Goal: Task Accomplishment & Management: Complete application form

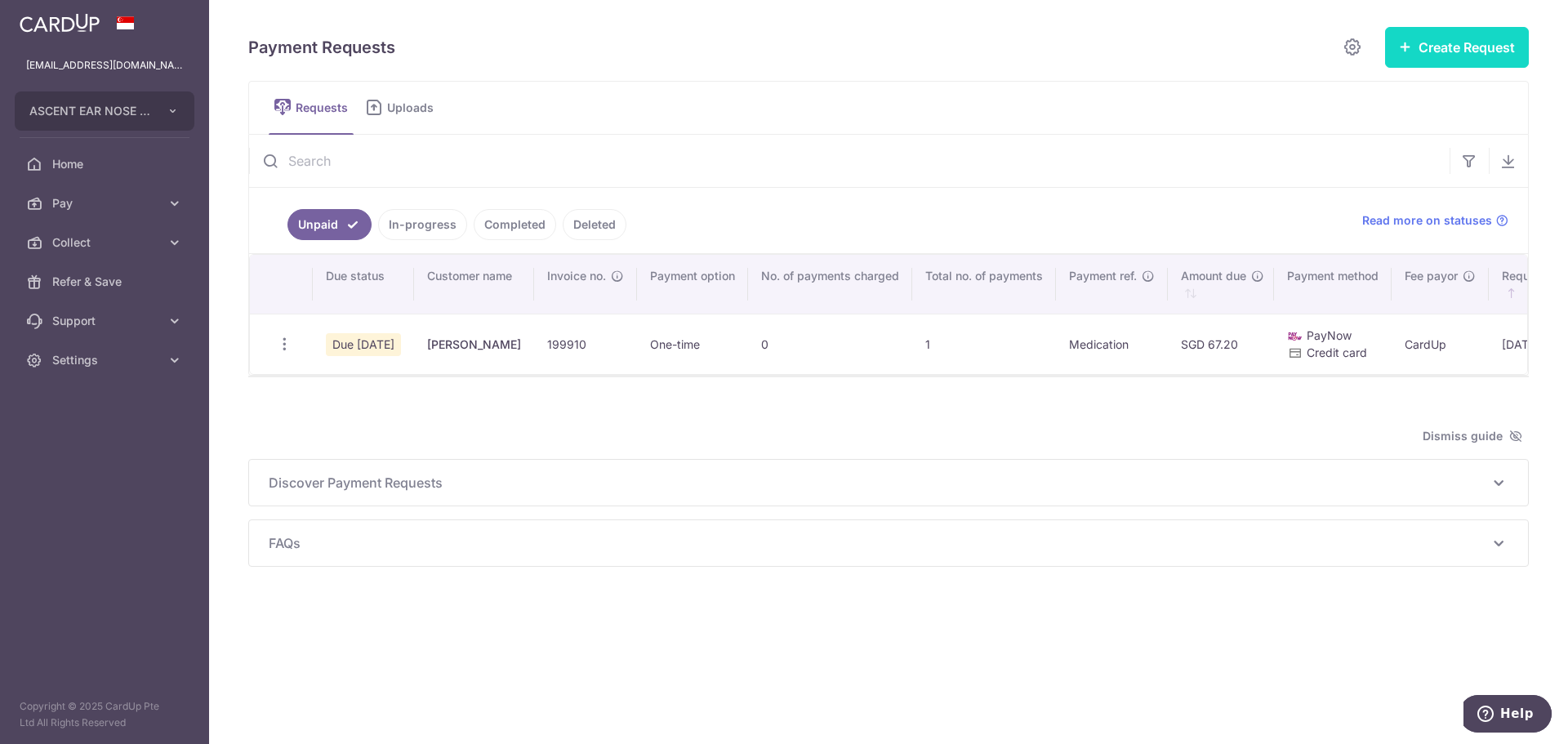
click at [1435, 50] on button "Create Request" at bounding box center [1457, 47] width 144 height 41
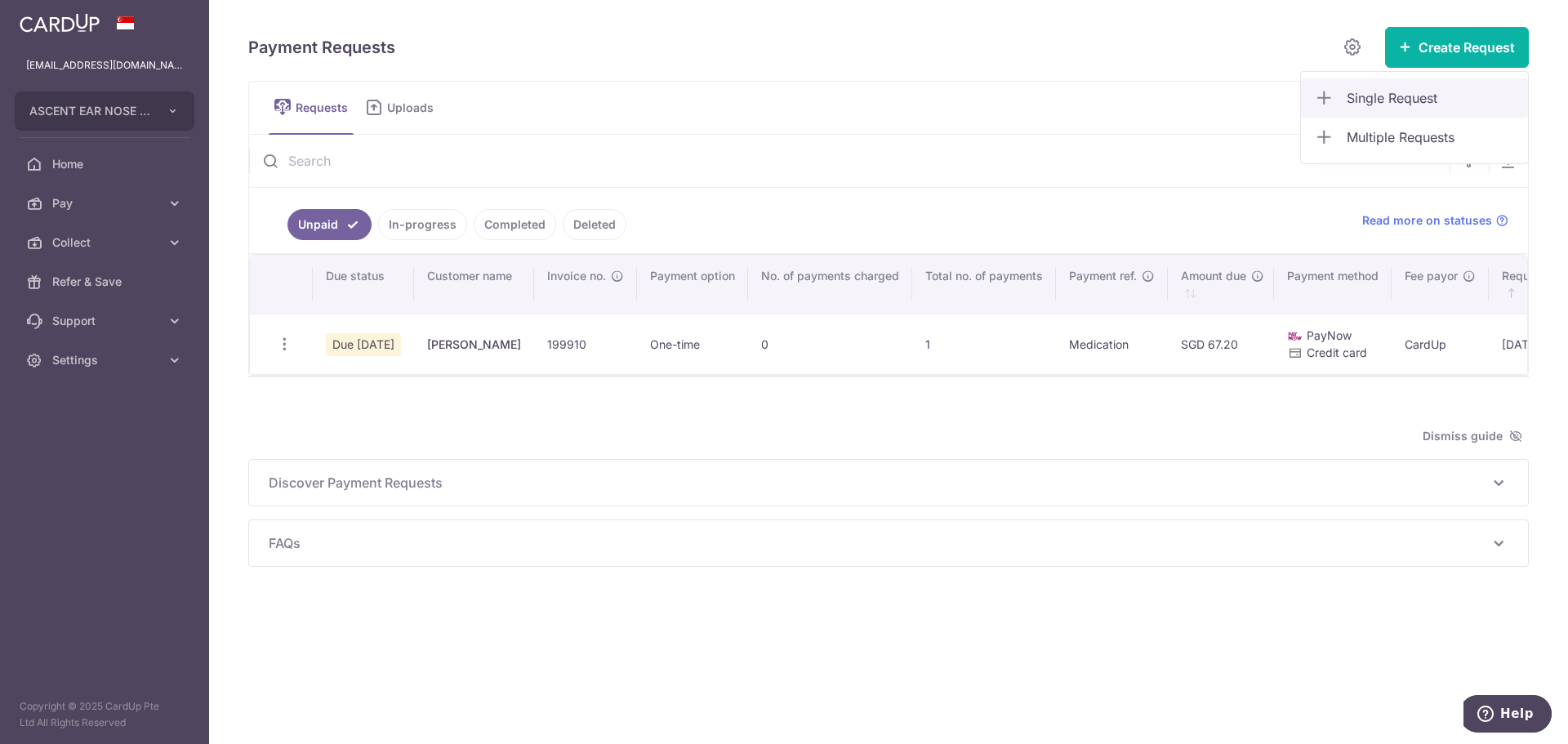
click at [1365, 96] on span "Single Request" at bounding box center [1431, 98] width 169 height 19
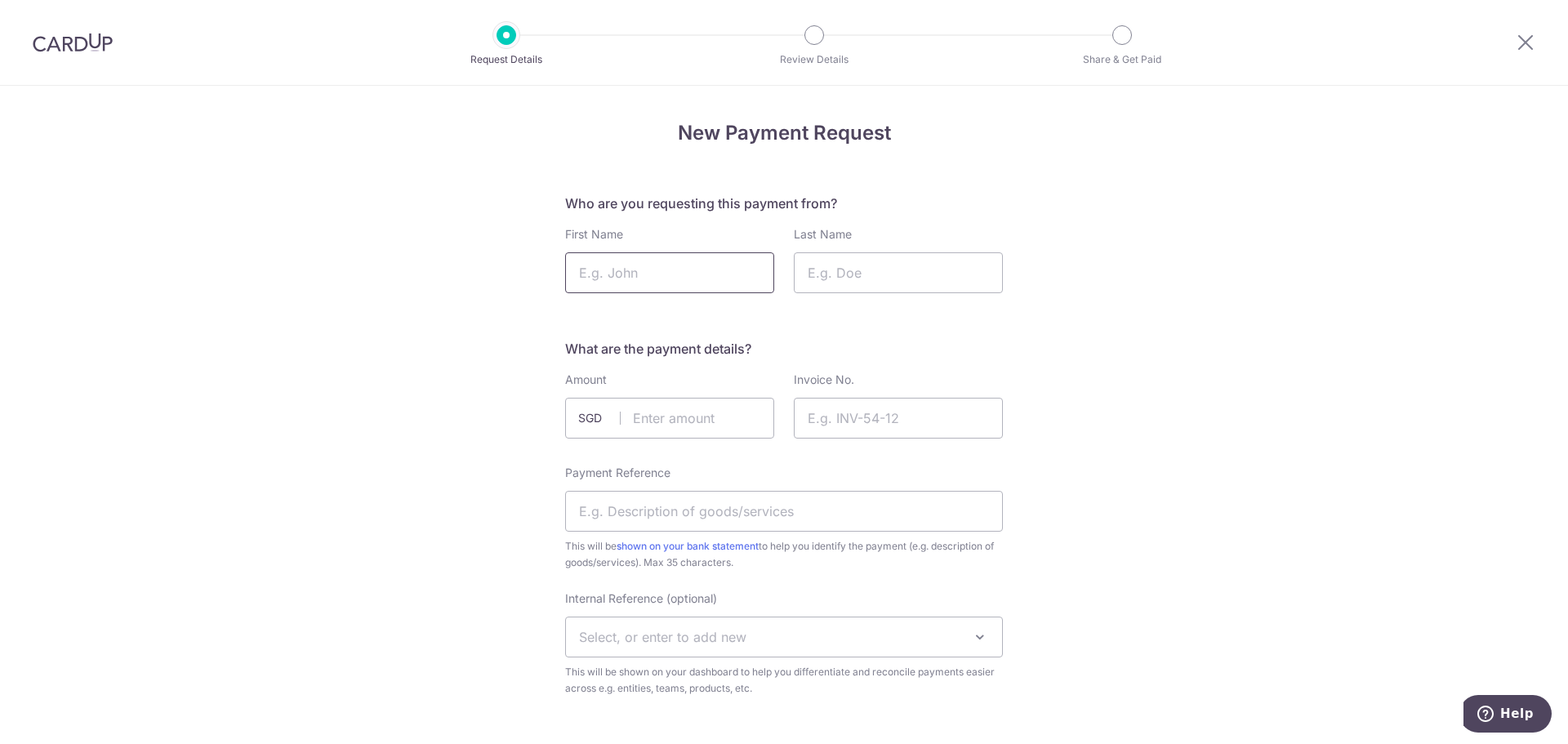
drag, startPoint x: 584, startPoint y: 272, endPoint x: 607, endPoint y: 274, distance: 23.1
click at [584, 272] on input "First Name" at bounding box center [669, 273] width 209 height 41
type input "KUNG JING TING"
type input "HAZEL"
click at [700, 421] on input "text" at bounding box center [669, 418] width 209 height 41
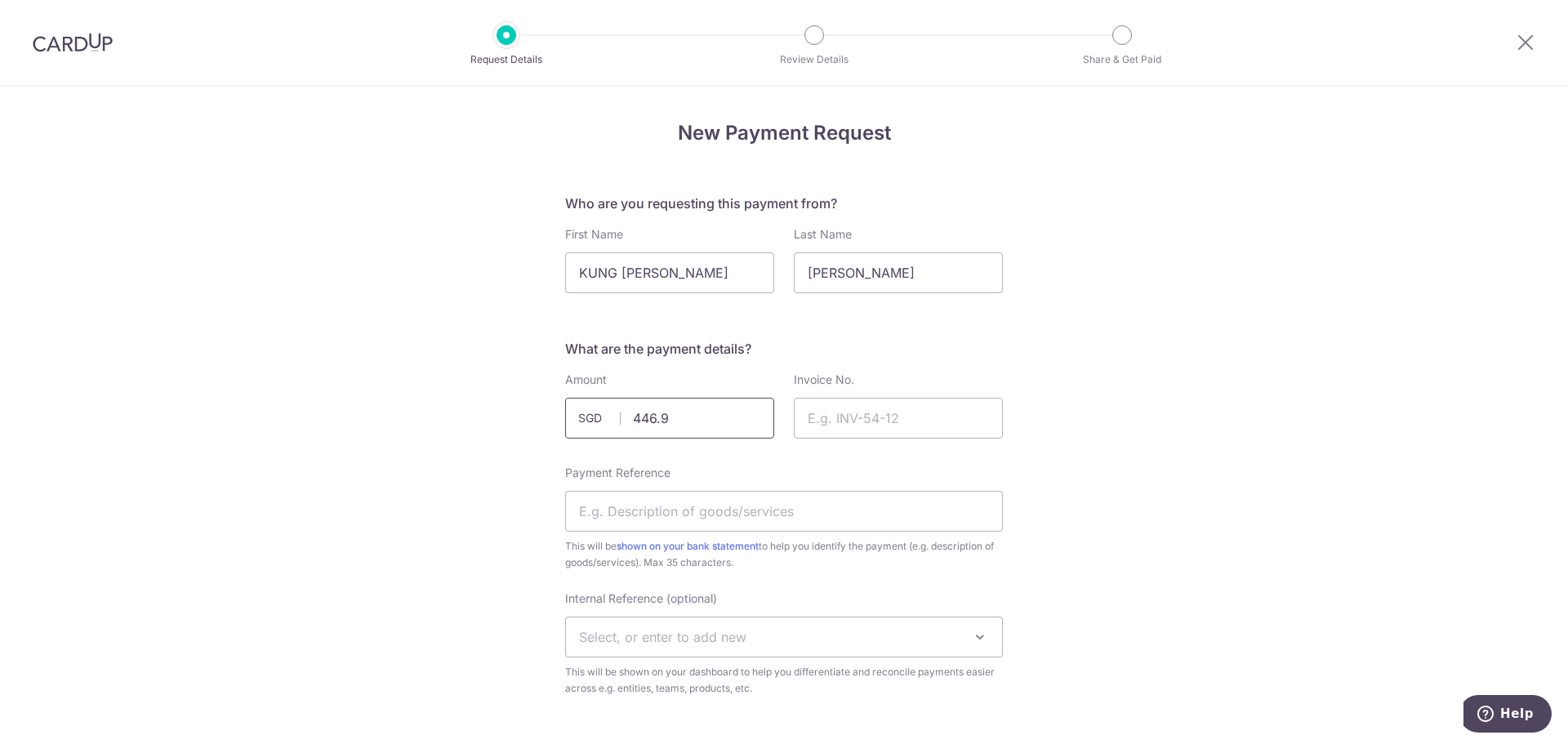
type input "446.90"
click at [855, 412] on input "Invoice No." at bounding box center [898, 418] width 209 height 41
paste input "Invoice: 200734"
click at [854, 419] on input "Invoice: 200734" at bounding box center [898, 418] width 209 height 41
type input "200734"
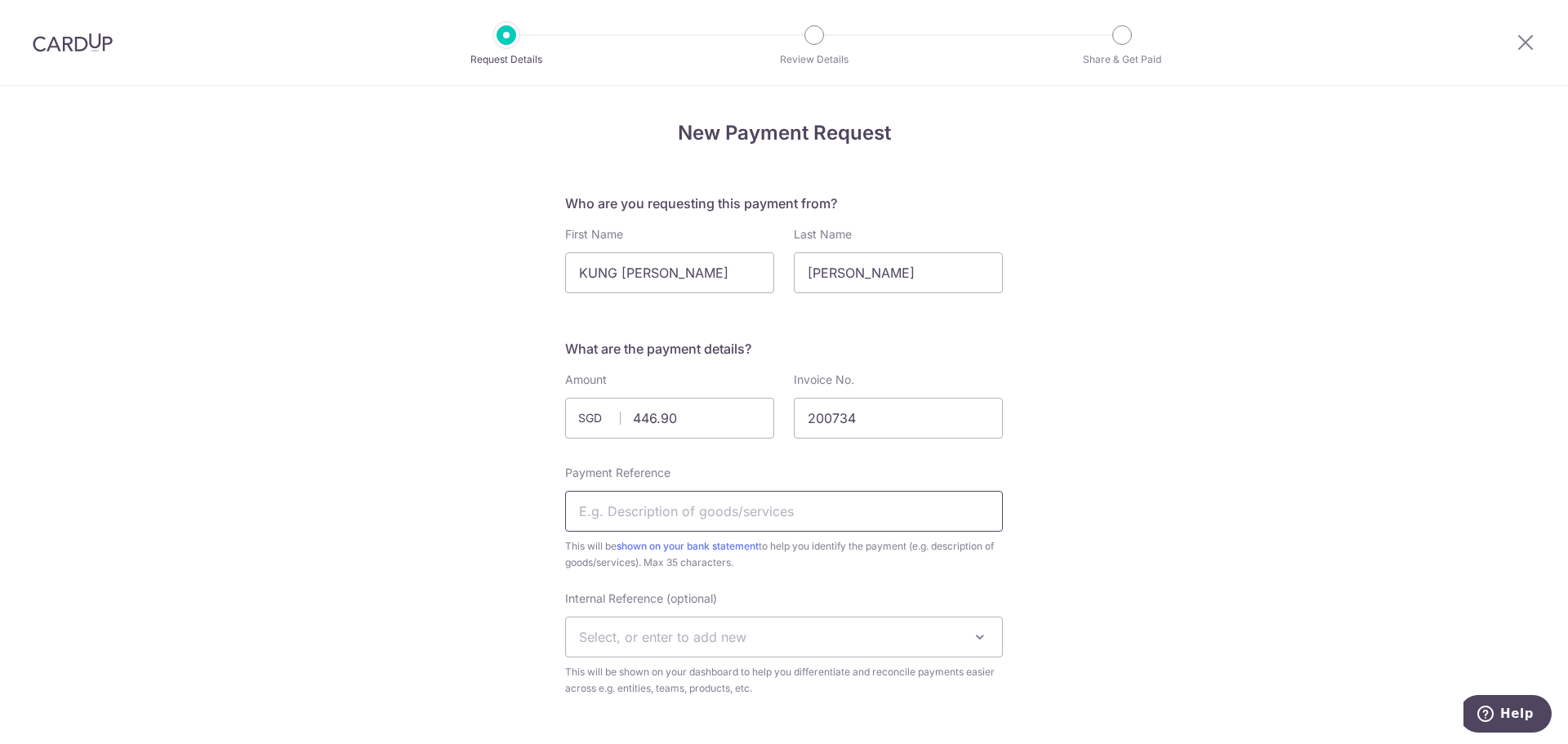
click at [775, 513] on input "Payment Reference" at bounding box center [784, 511] width 438 height 41
type input "o"
drag, startPoint x: 762, startPoint y: 513, endPoint x: 106, endPoint y: 512, distance: 656.0
type input "C"
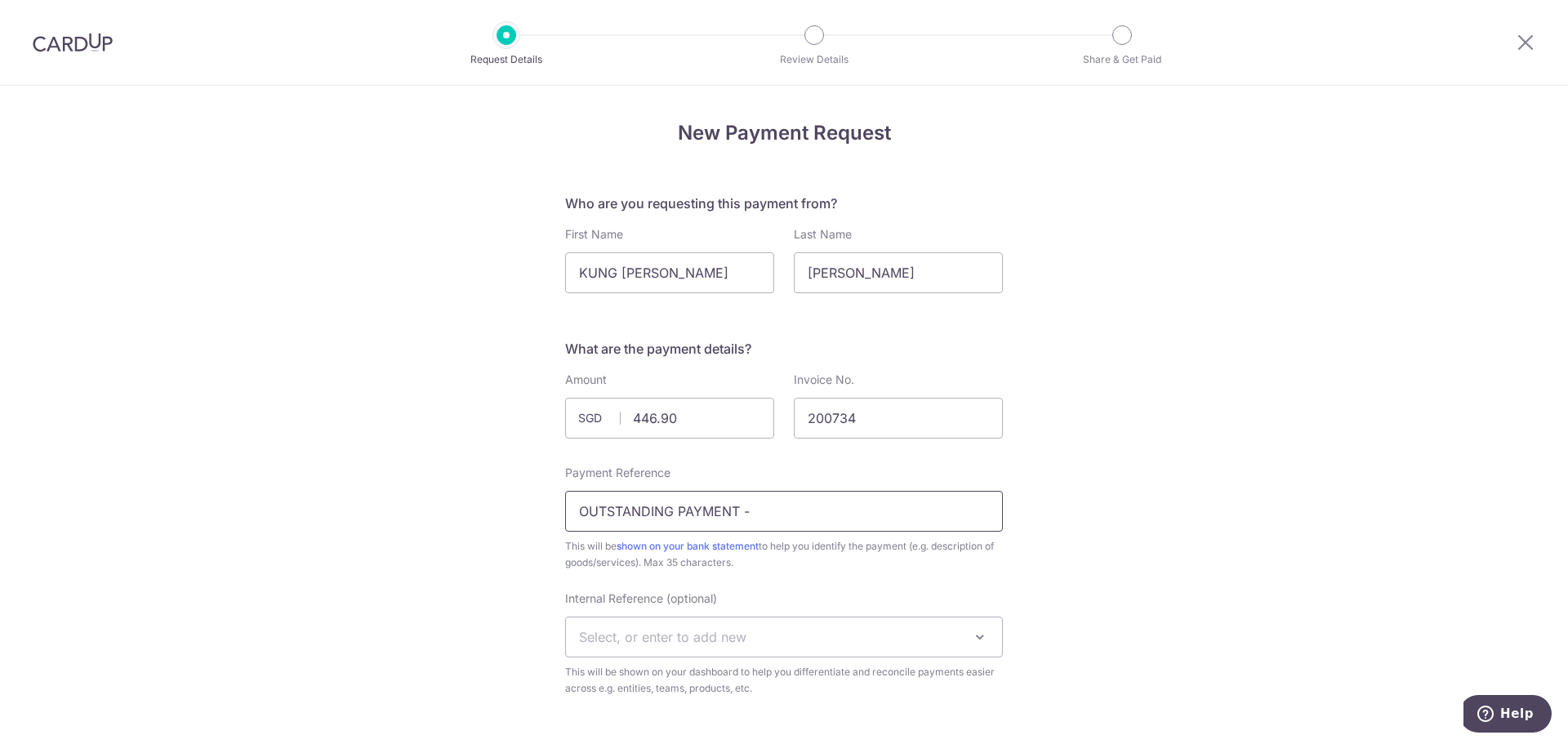
type input "OUTSTANDING PAYMENT"
click at [649, 639] on span "Select, or enter to add new" at bounding box center [663, 637] width 168 height 17
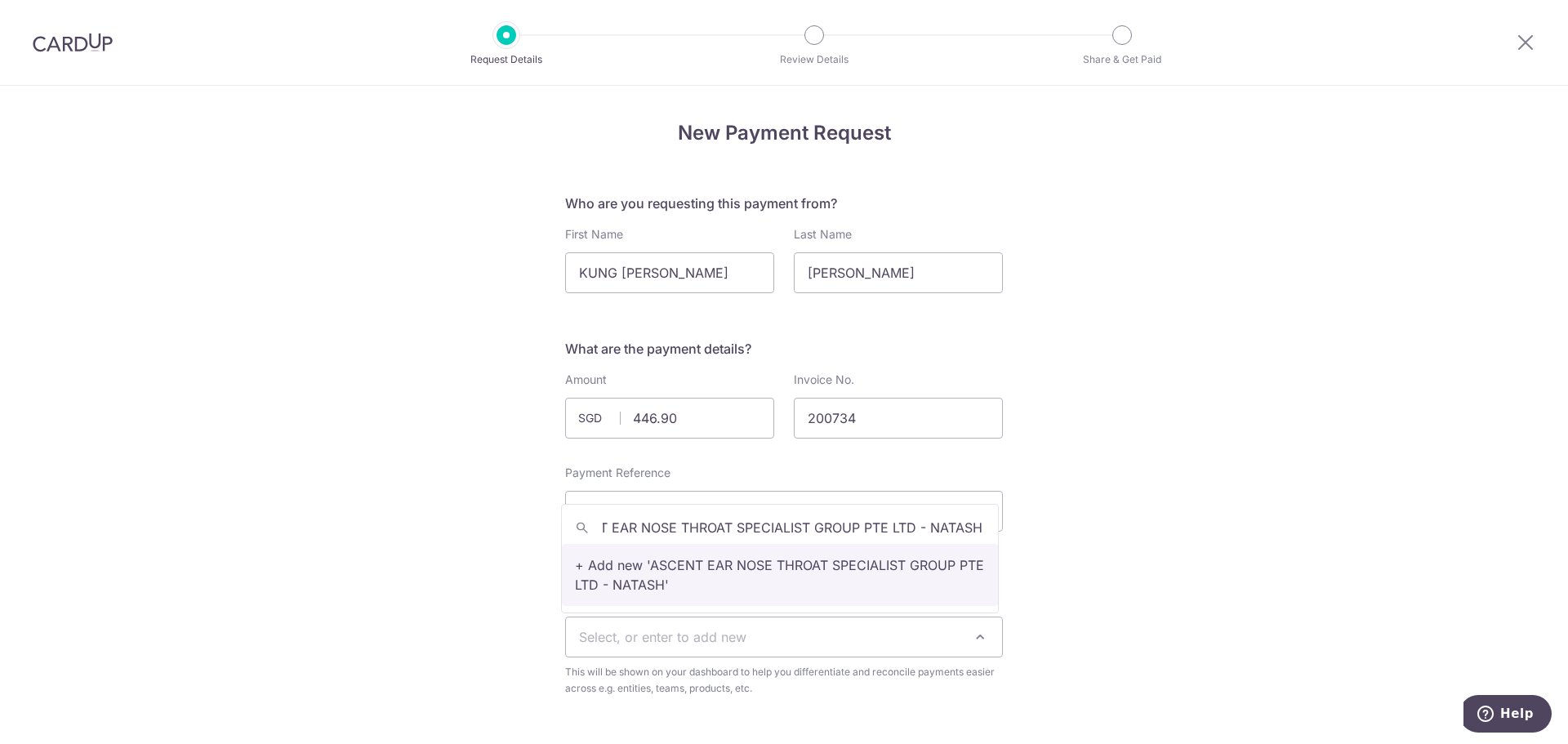
scroll to position [0, 57]
type input "ASCENT EAR NOSE THROAT SPECIALIST GROUP PTE LTD - NATASHA"
select select "ASCENT EAR NOSE THROAT SPECIALIST GROUP PTE LTD - NATASHA"
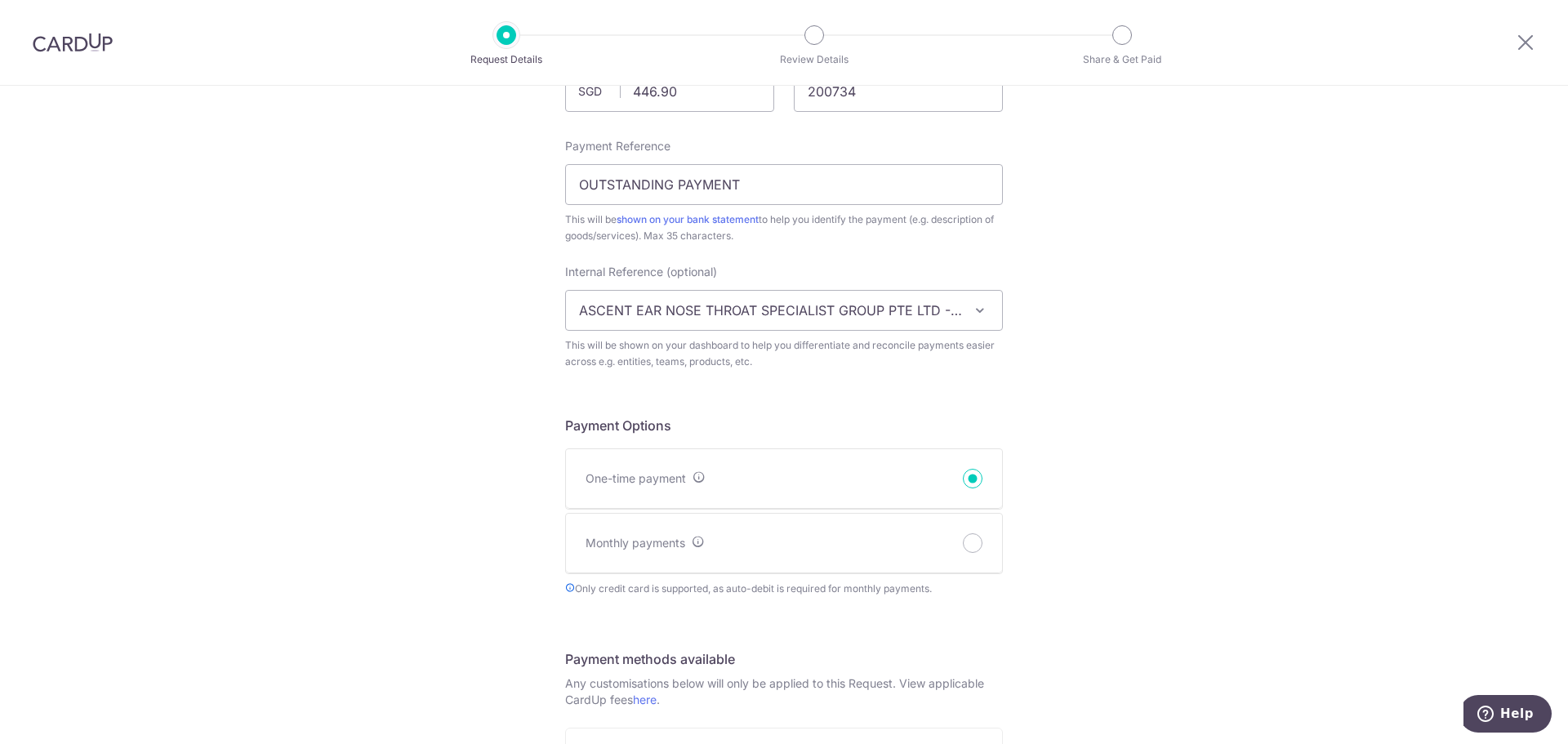
click at [1119, 449] on div "New Payment Request Who are you requesting this payment from? First Name KUNG J…" at bounding box center [784, 718] width 1568 height 1918
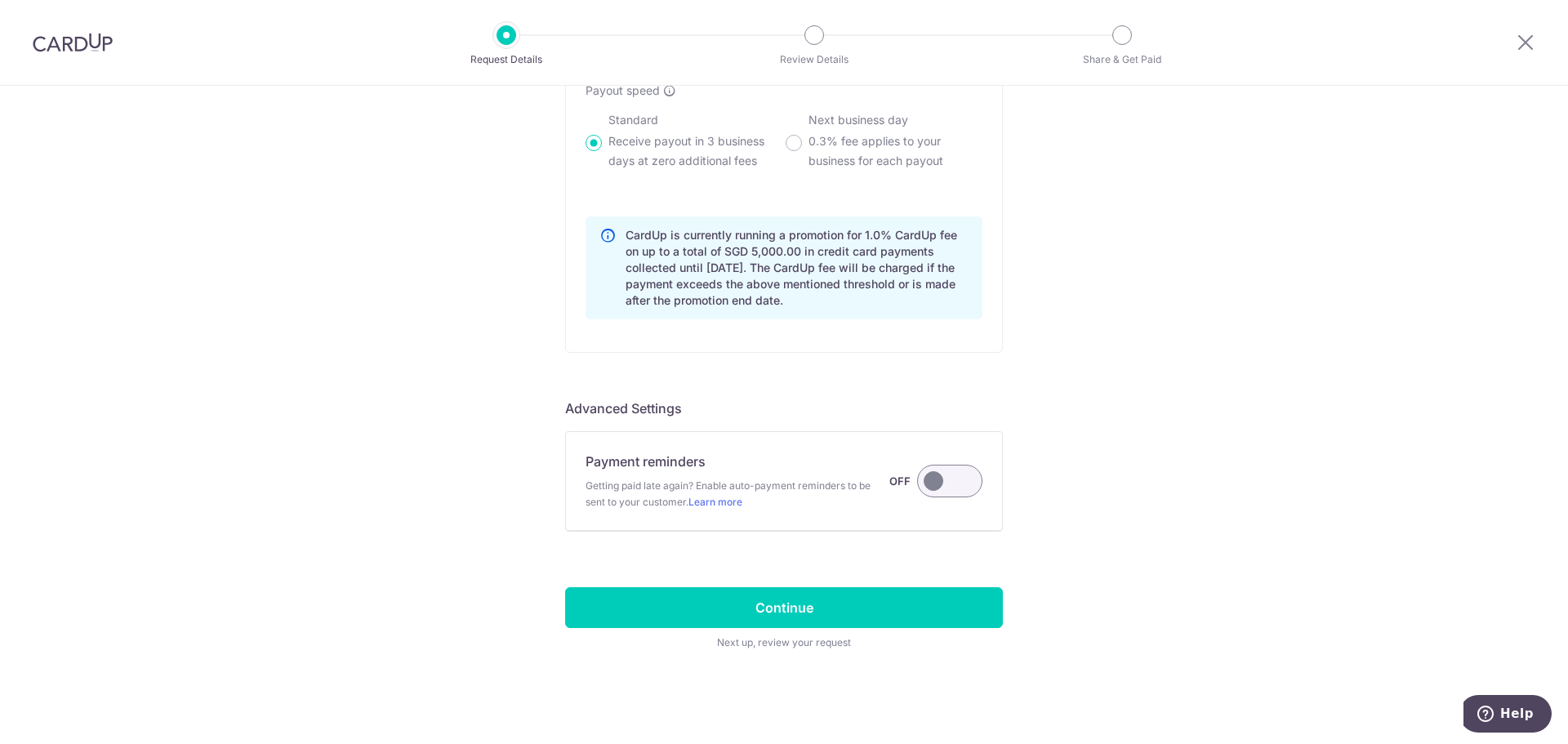
scroll to position [1259, 0]
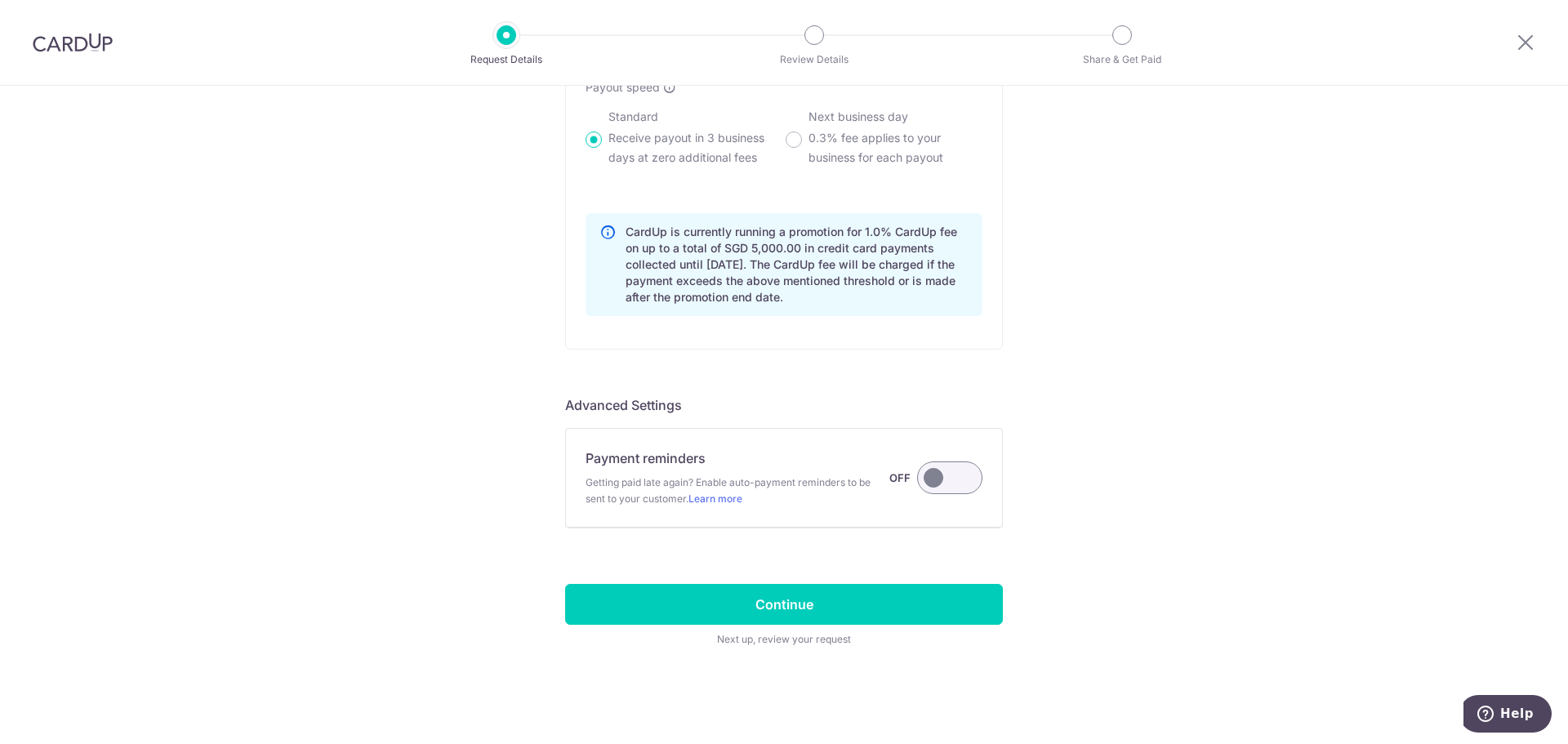
click at [955, 483] on label at bounding box center [949, 478] width 65 height 32
click at [0, 0] on input "Payment reminders Getting paid late again? Enable auto-payment reminders to be …" at bounding box center [0, 0] width 0 height 0
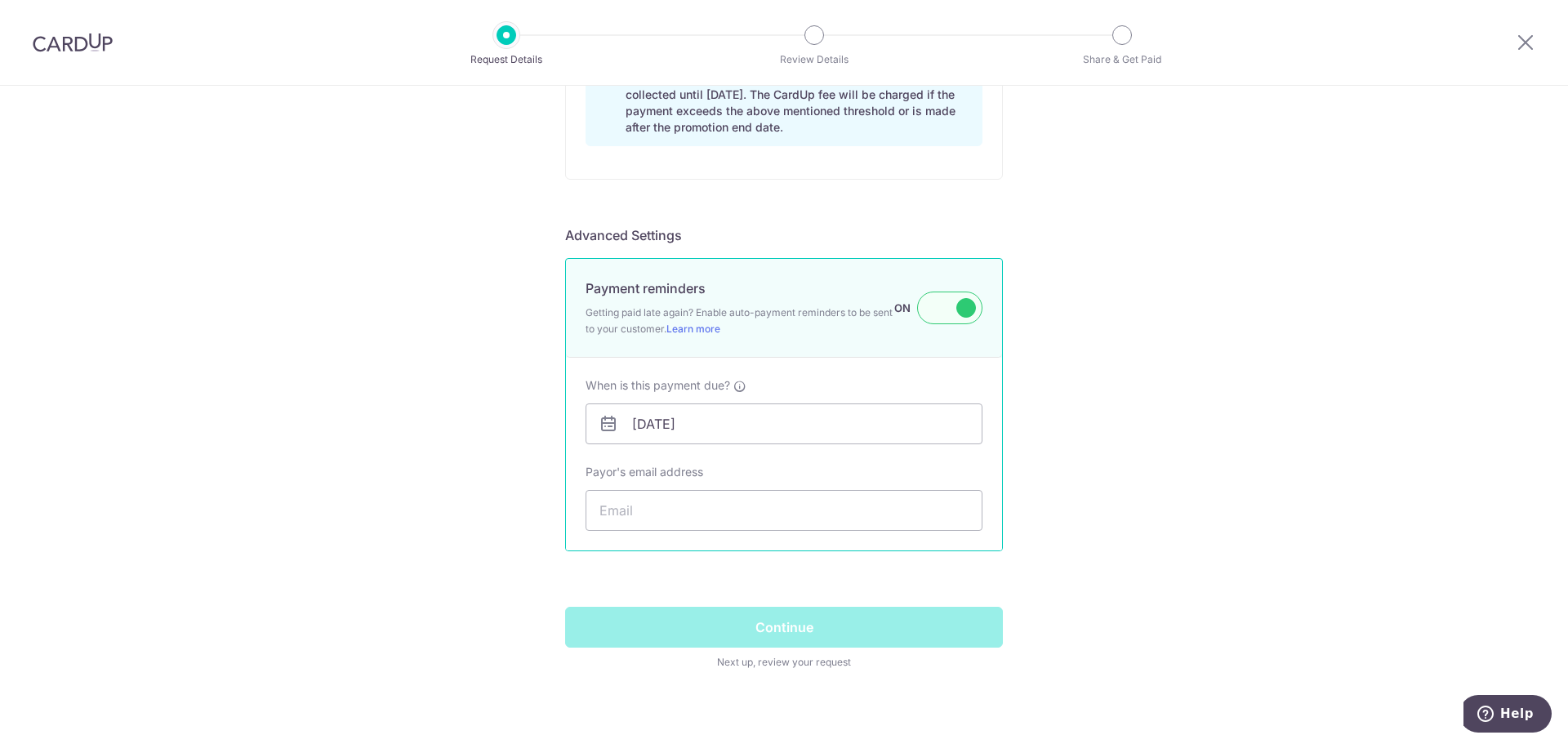
scroll to position [1450, 0]
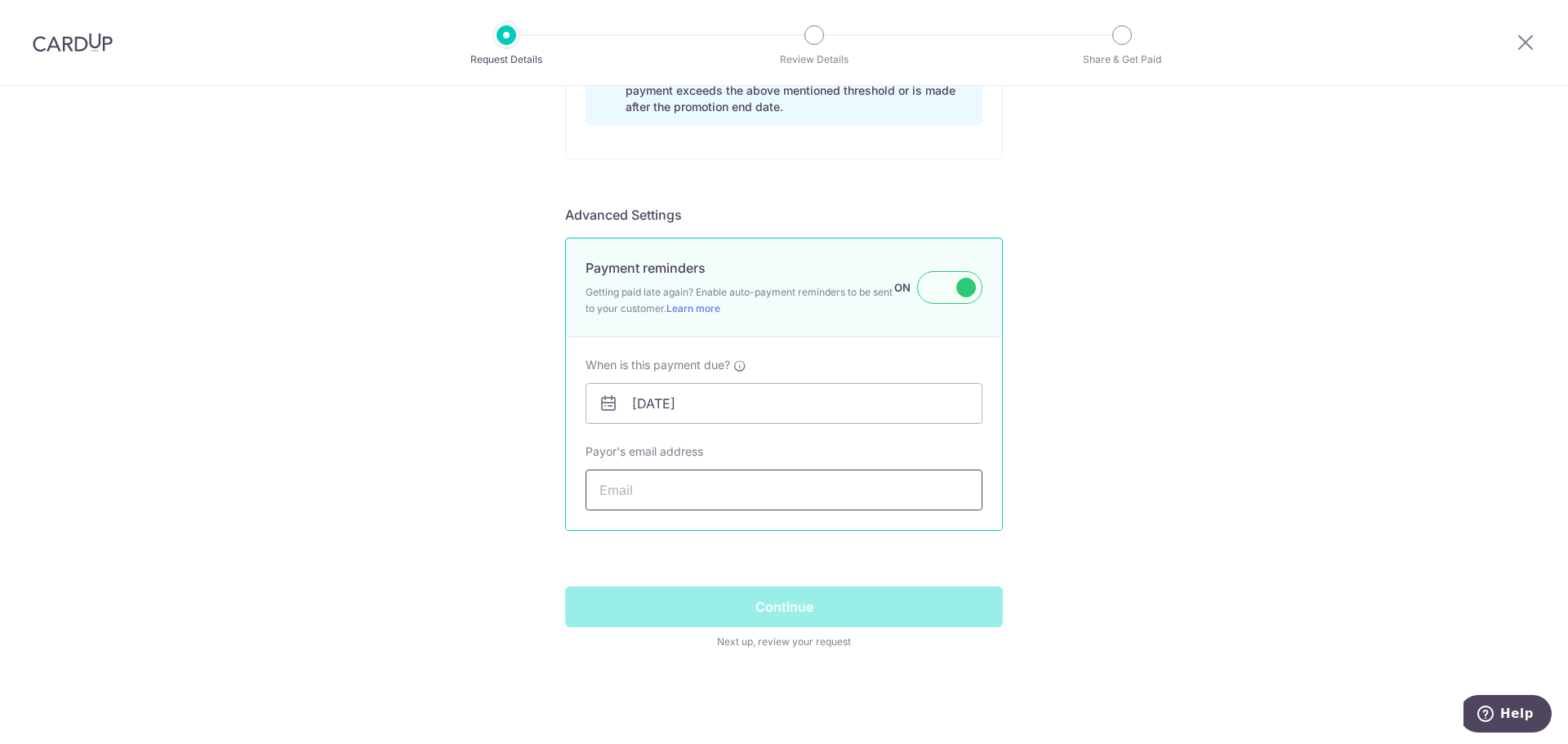
click at [686, 502] on input "Payor's email address" at bounding box center [784, 490] width 397 height 41
paste input "Hazelkungjingting@gmail.com"
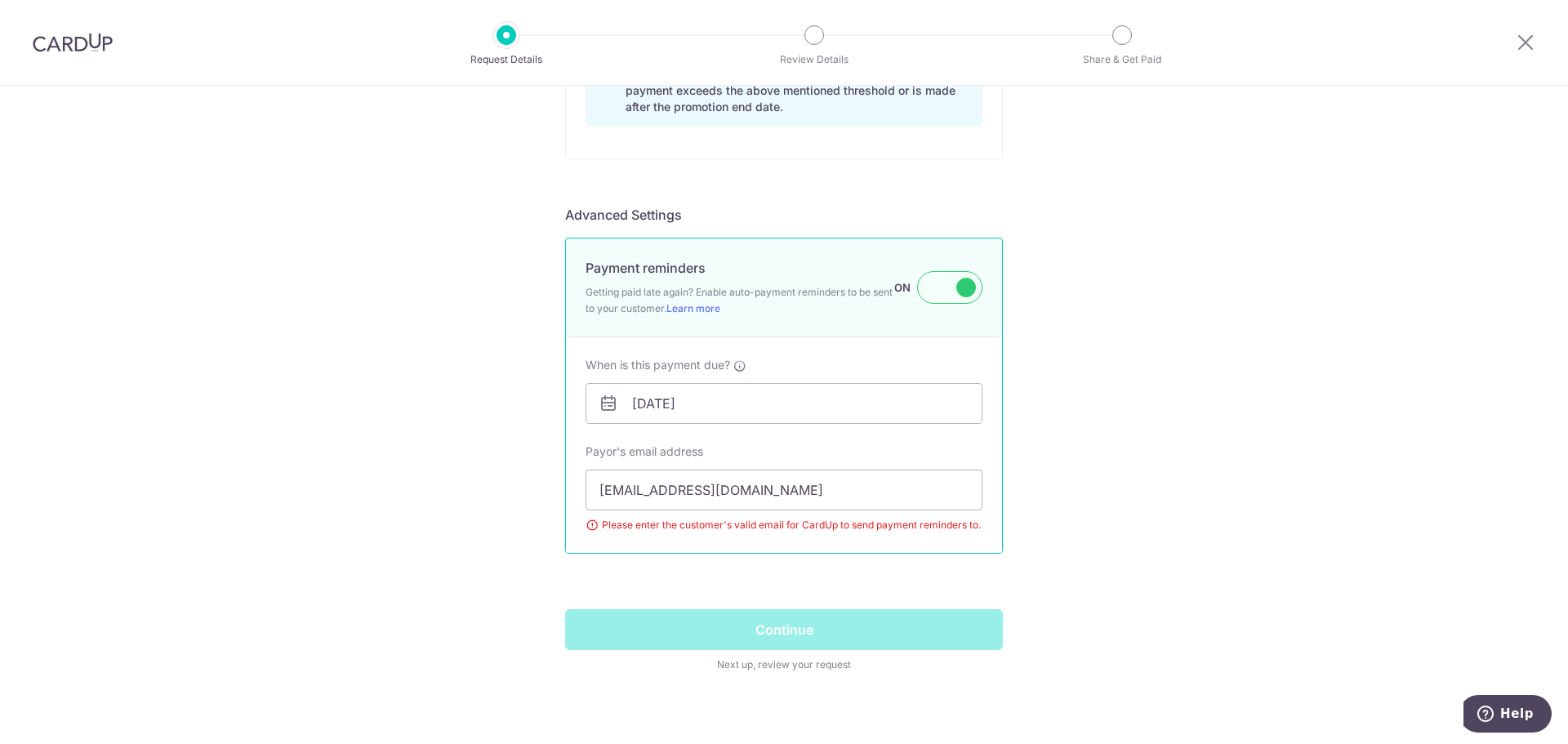
drag, startPoint x: 466, startPoint y: 494, endPoint x: 476, endPoint y: 492, distance: 10.2
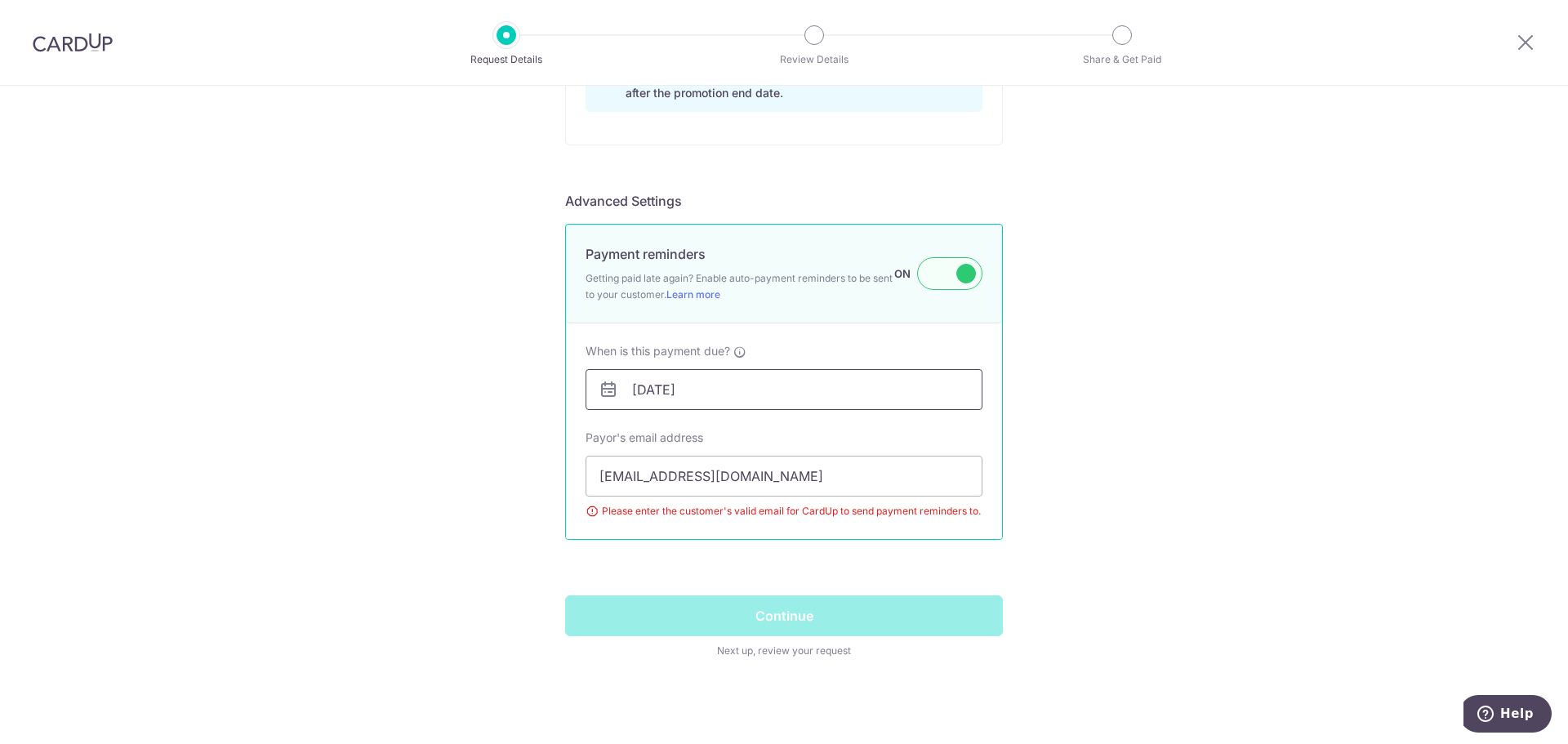
scroll to position [1475, 0]
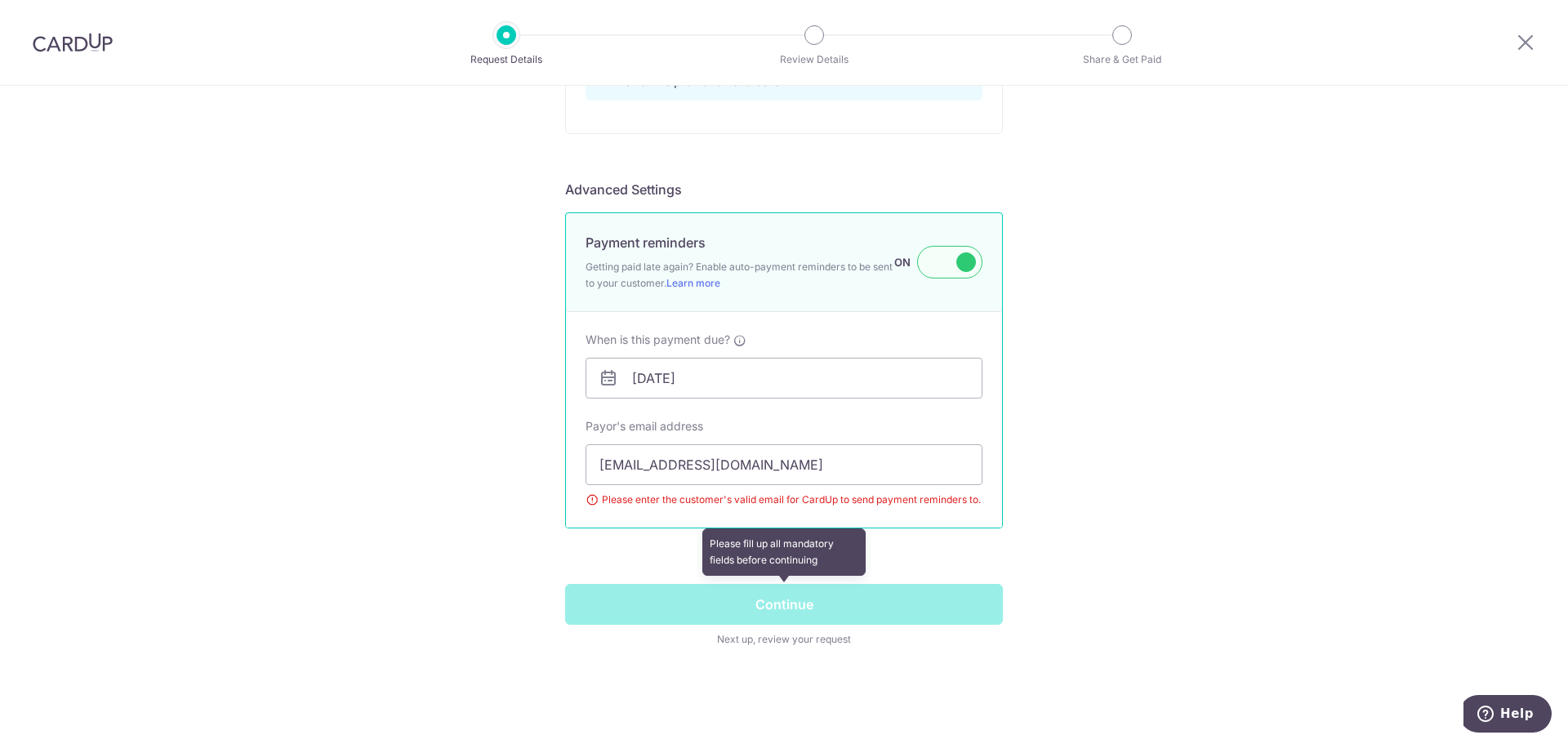
click at [758, 598] on span at bounding box center [784, 615] width 438 height 64
click at [716, 477] on input "Hazelkungjingting@gmail.com" at bounding box center [784, 465] width 397 height 41
click at [822, 472] on input "Hazelkungjingting@gmail.com" at bounding box center [784, 465] width 397 height 41
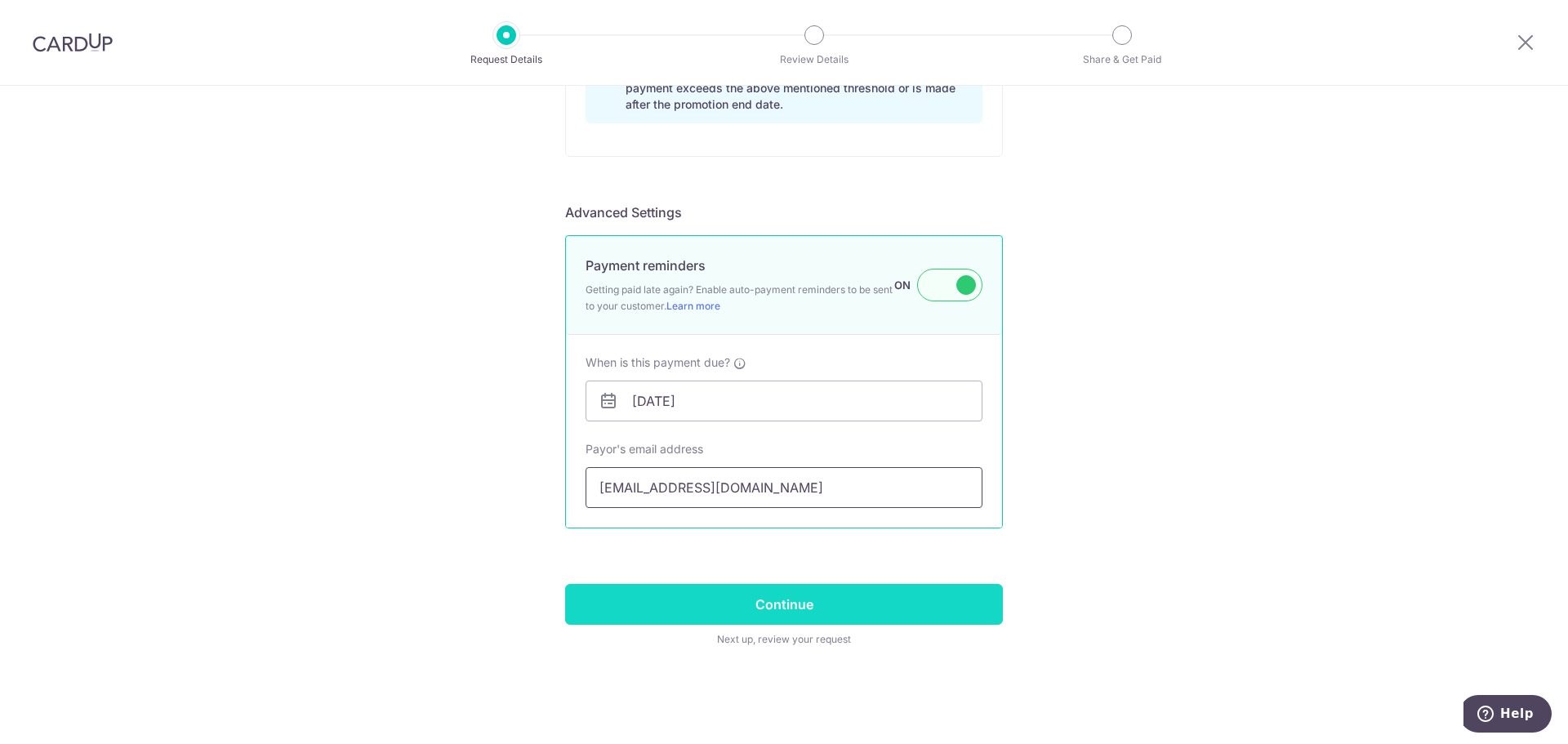
type input "Hazelkungjingting@gmail.com"
click at [709, 586] on input "Continue" at bounding box center [784, 604] width 438 height 41
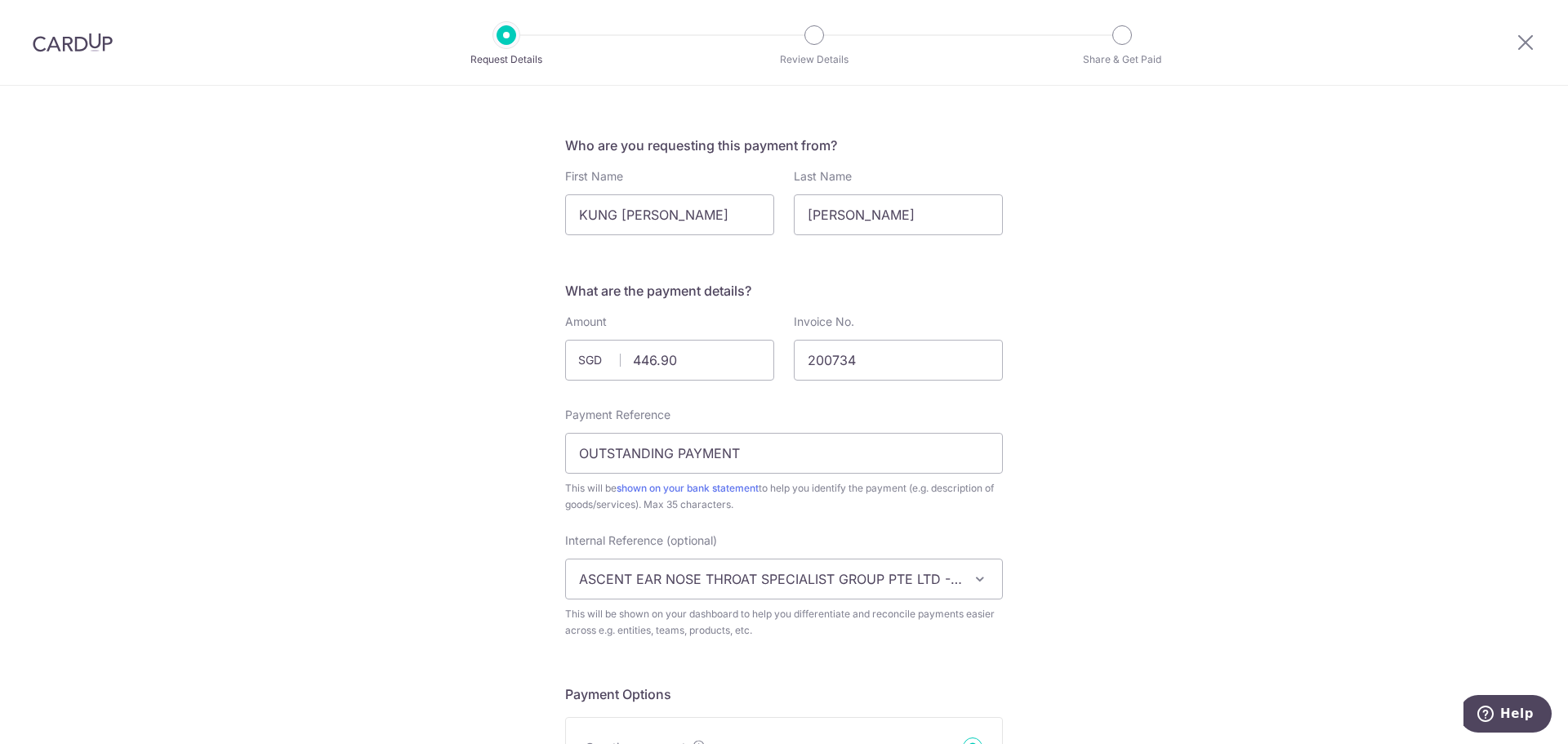
scroll to position [0, 0]
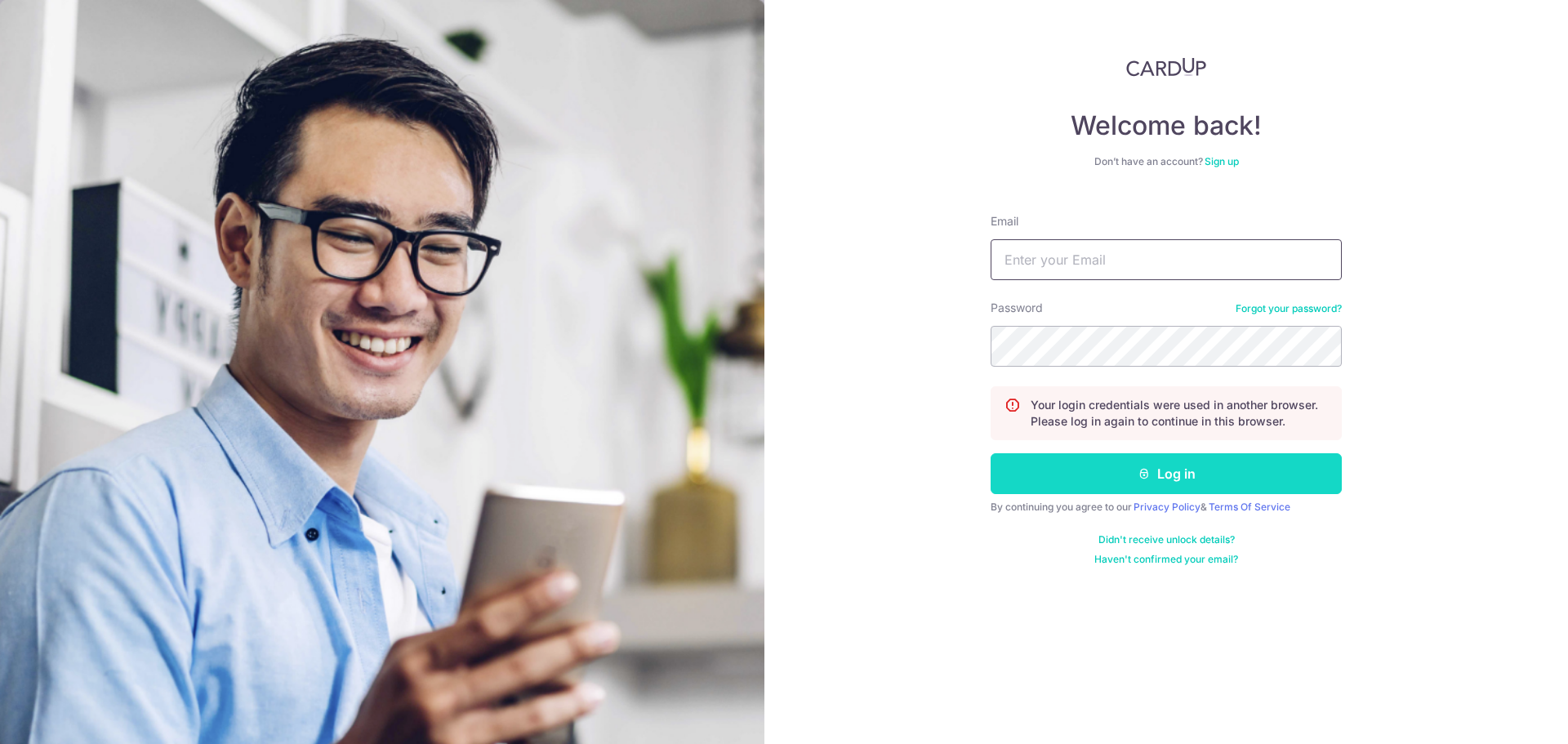
type input "[EMAIL_ADDRESS][DOMAIN_NAME]"
click at [1100, 478] on button "Log in" at bounding box center [1166, 474] width 351 height 41
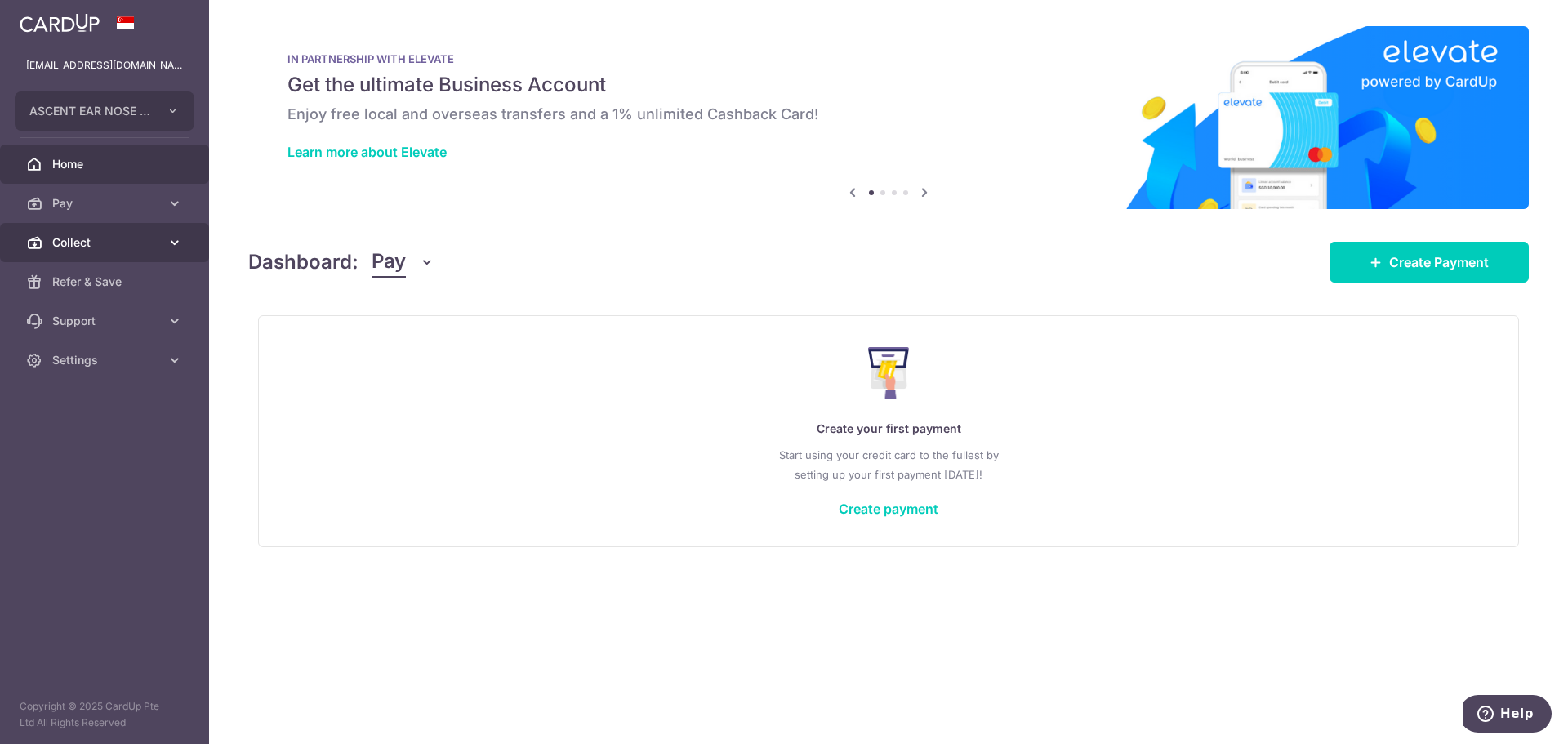
click at [54, 230] on link "Collect" at bounding box center [104, 242] width 209 height 40
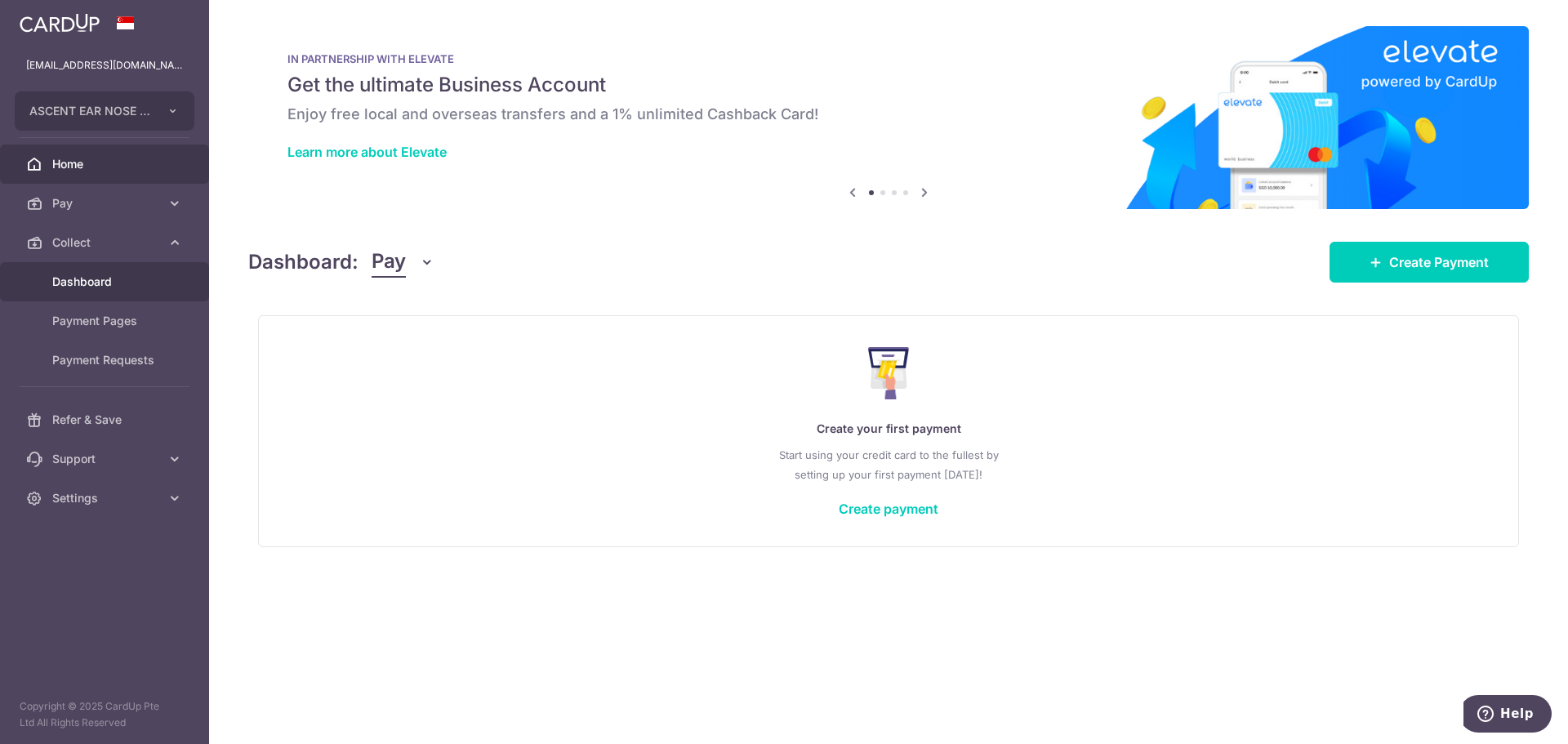
click at [73, 281] on span "Dashboard" at bounding box center [106, 282] width 108 height 17
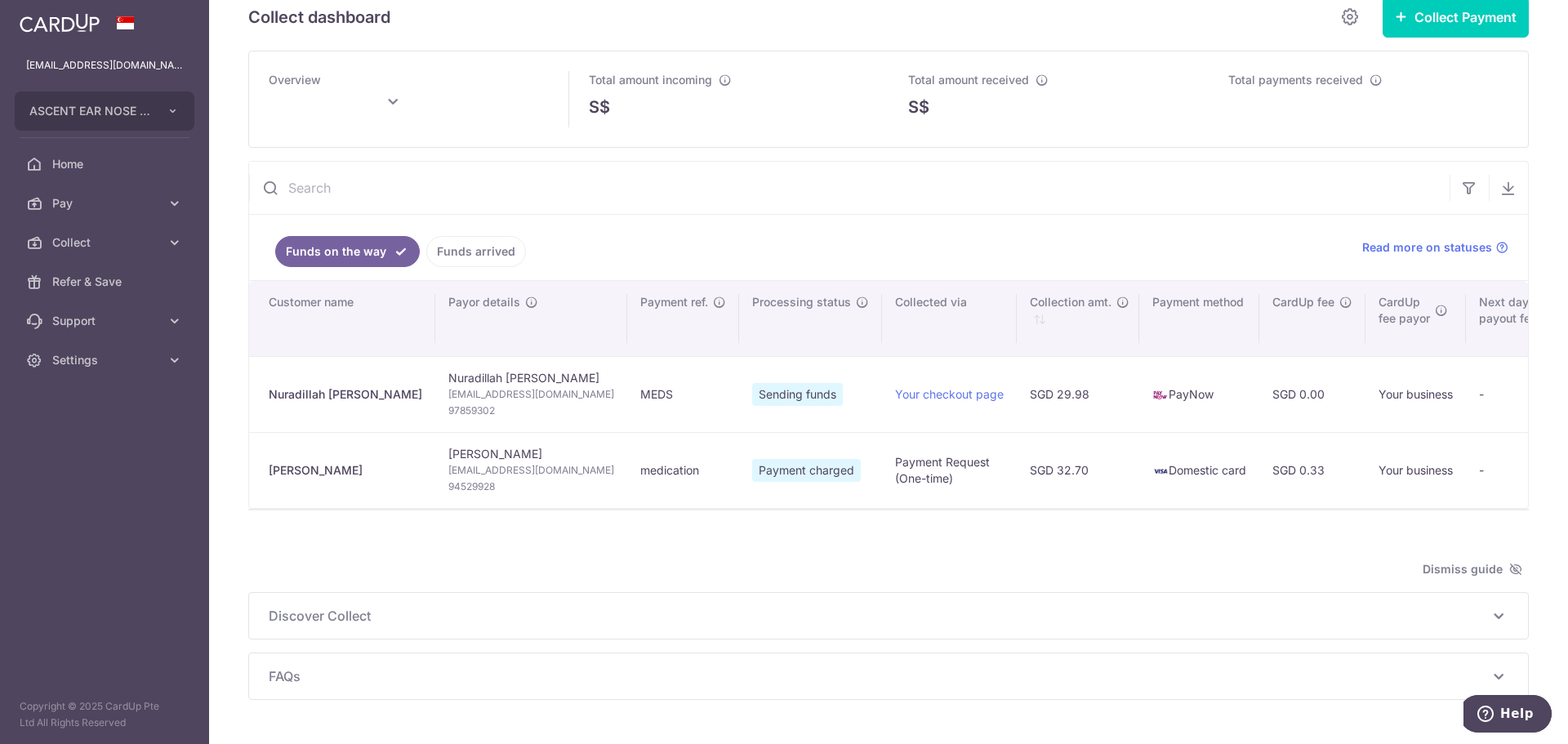
scroll to position [2, 0]
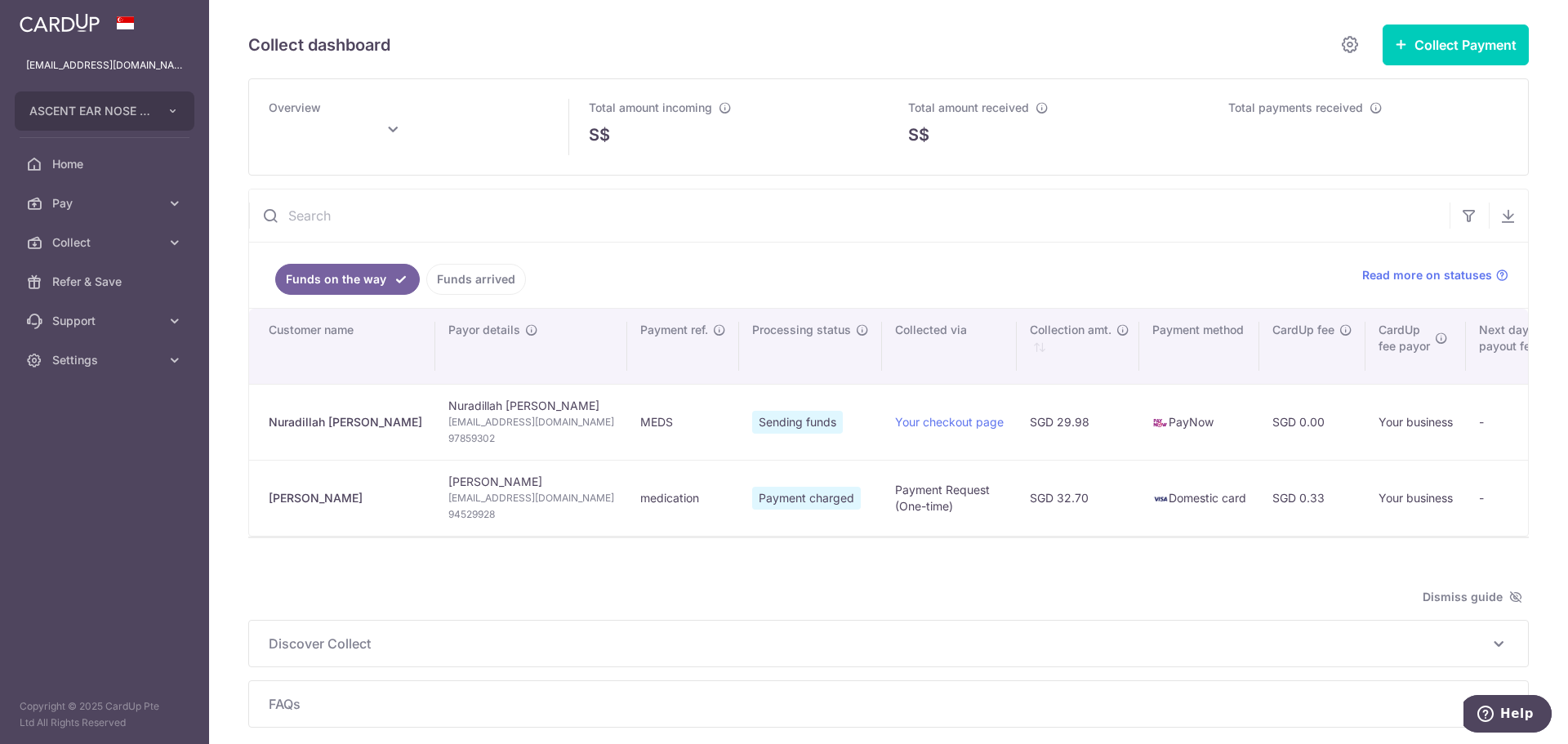
type input "October 2025"
click at [479, 296] on ul "Funds on the way Funds arrived" at bounding box center [796, 275] width 1093 height 65
click at [477, 289] on link "Funds arrived" at bounding box center [476, 279] width 100 height 31
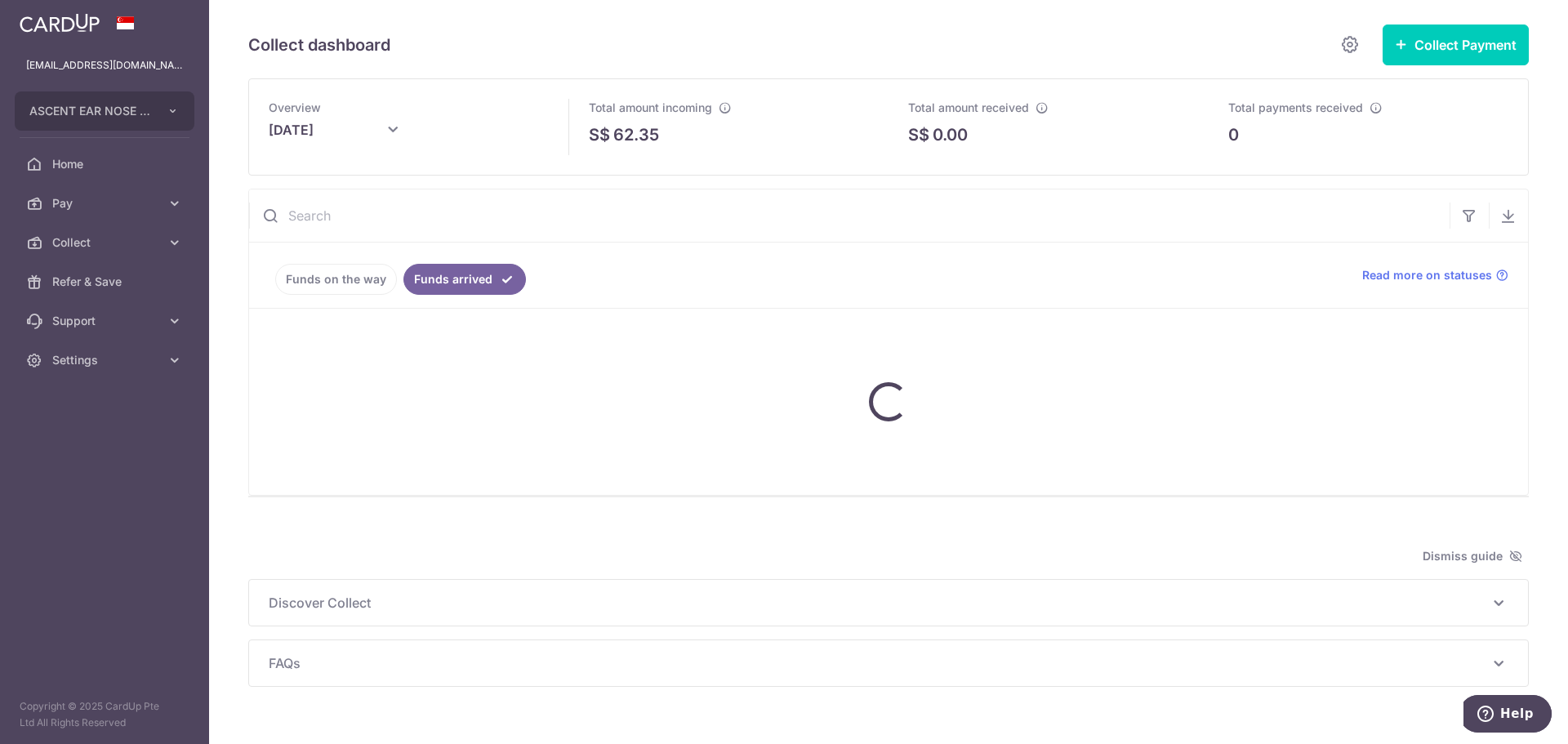
click at [330, 268] on link "Funds on the way" at bounding box center [336, 279] width 122 height 31
